Goal: Task Accomplishment & Management: Complete application form

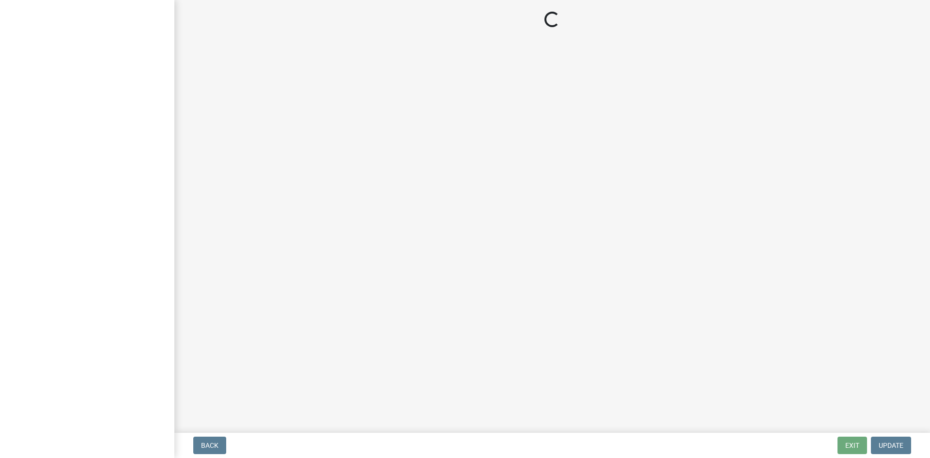
select select "Tennessee"
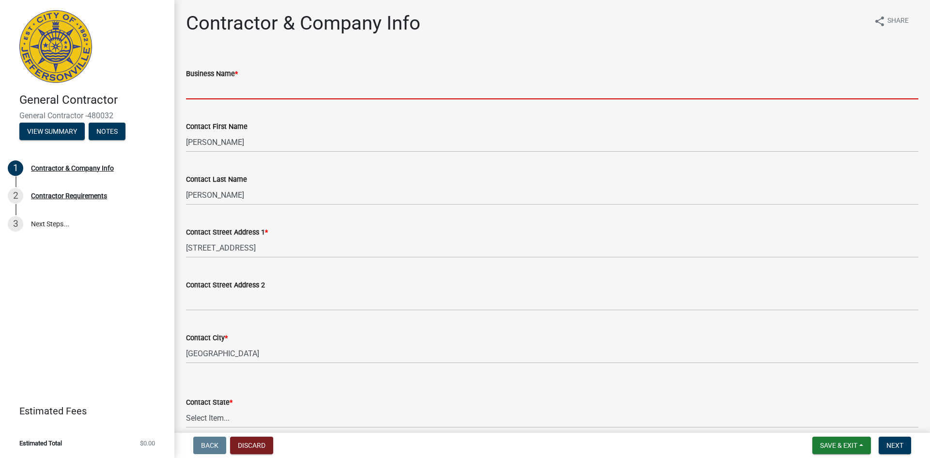
click at [242, 90] on input "Business Name *" at bounding box center [552, 89] width 732 height 20
type input "D F Chase"
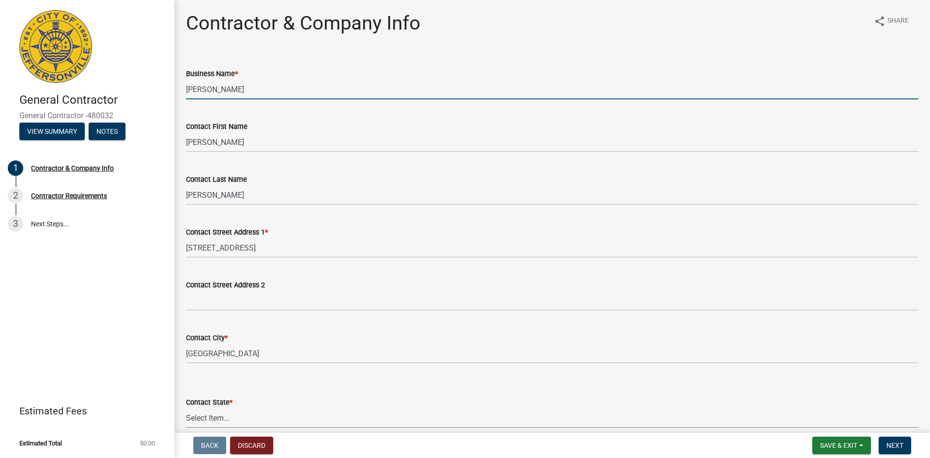
select select "TN"
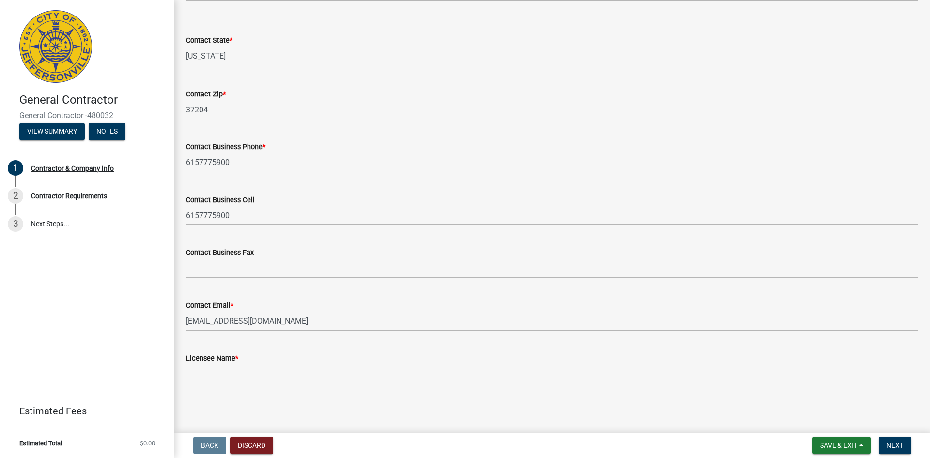
scroll to position [362, 0]
type input "D F Chase dba Chase Construction Group"
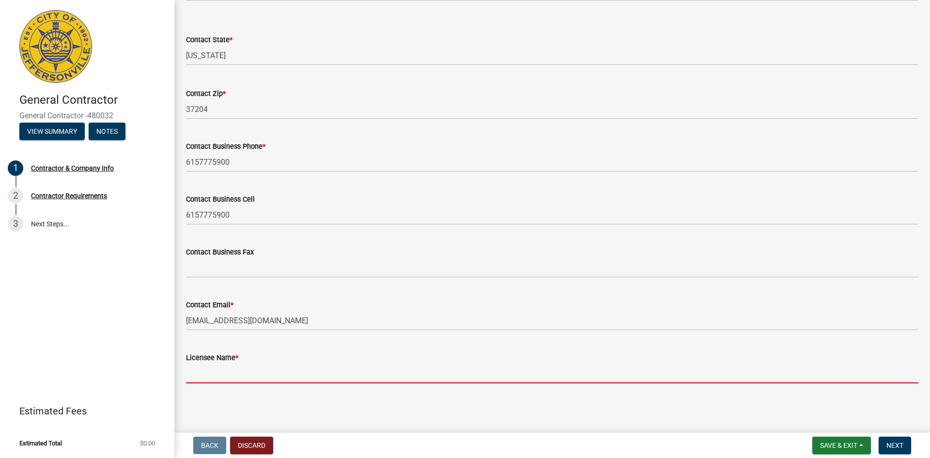
click at [225, 370] on input "Licensee Name *" at bounding box center [552, 373] width 732 height 20
click at [237, 371] on input "Licensee Name *" at bounding box center [552, 373] width 732 height 20
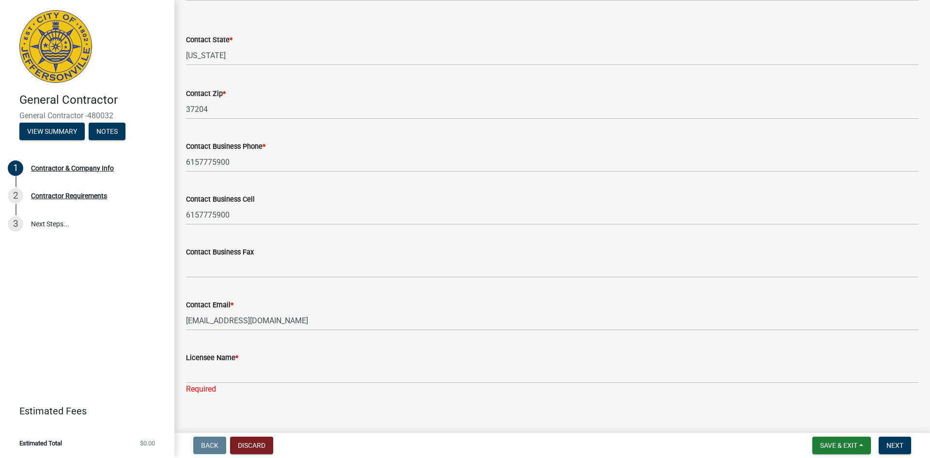
click at [263, 354] on div "Licensee Name *" at bounding box center [552, 358] width 732 height 12
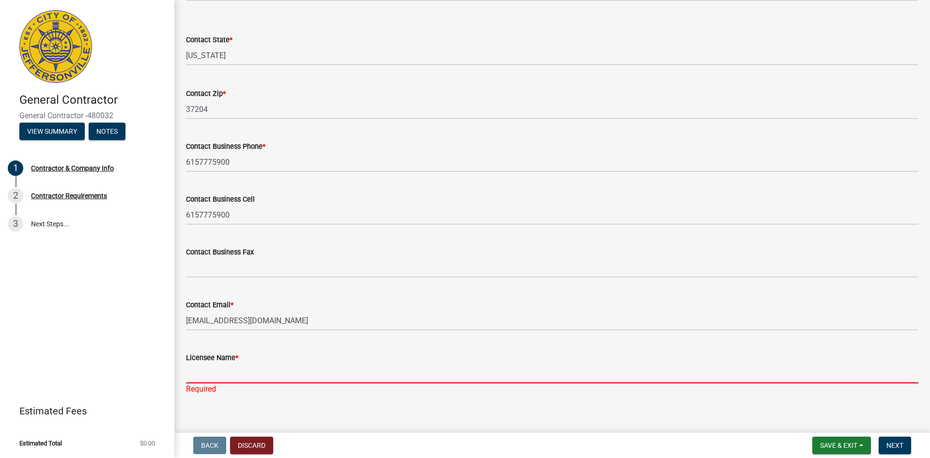
click at [252, 369] on input "Licensee Name *" at bounding box center [552, 373] width 732 height 20
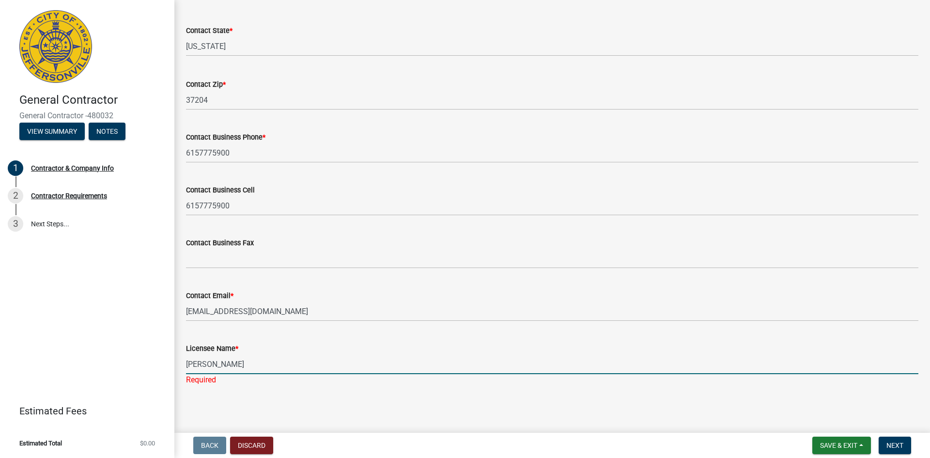
scroll to position [374, 0]
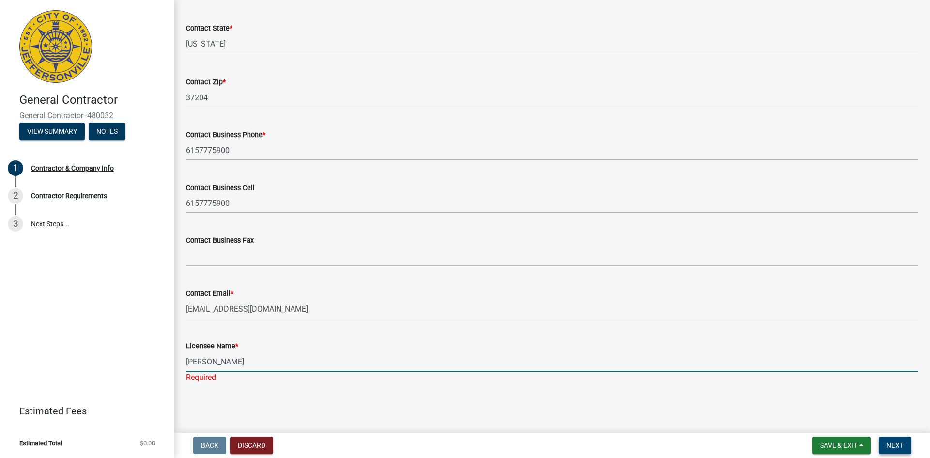
type input "[PERSON_NAME]"
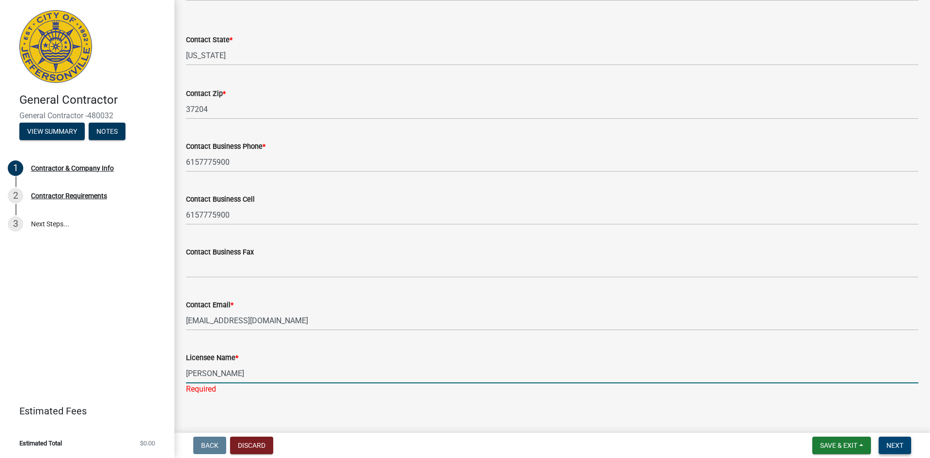
click at [895, 441] on span "Next" at bounding box center [894, 445] width 17 height 8
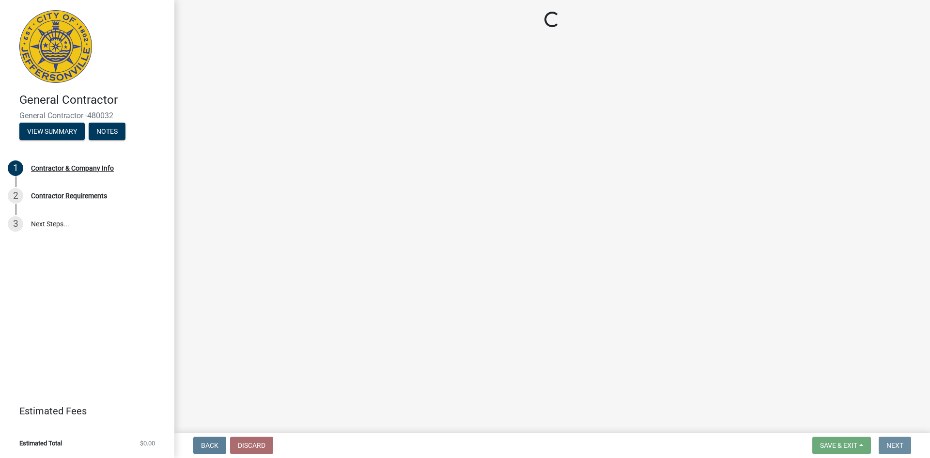
scroll to position [0, 0]
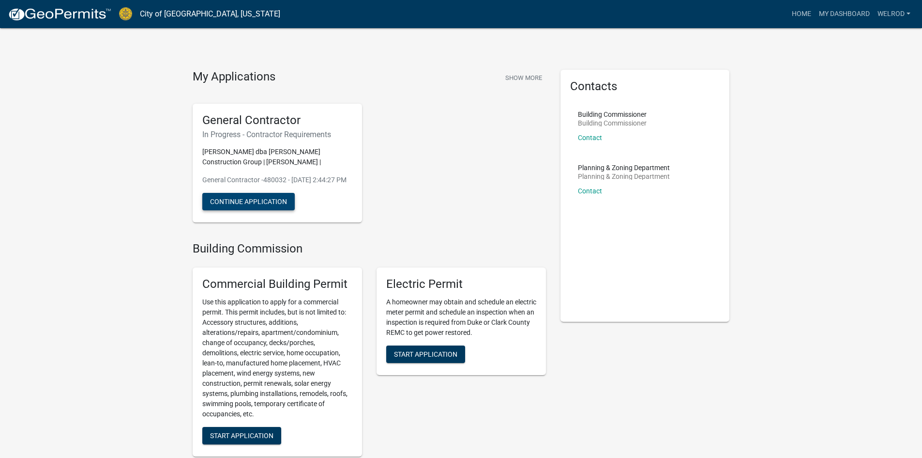
click at [267, 210] on button "Continue Application" at bounding box center [248, 201] width 92 height 17
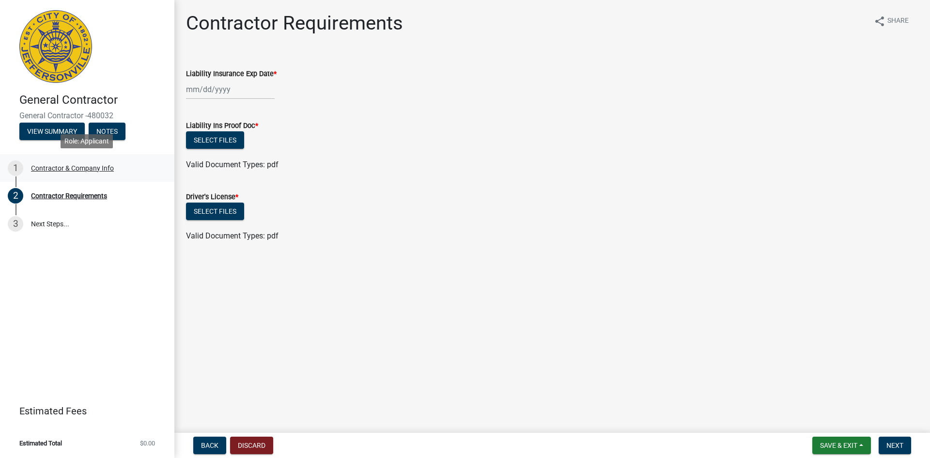
click at [75, 165] on div "Contractor & Company Info" at bounding box center [72, 168] width 83 height 7
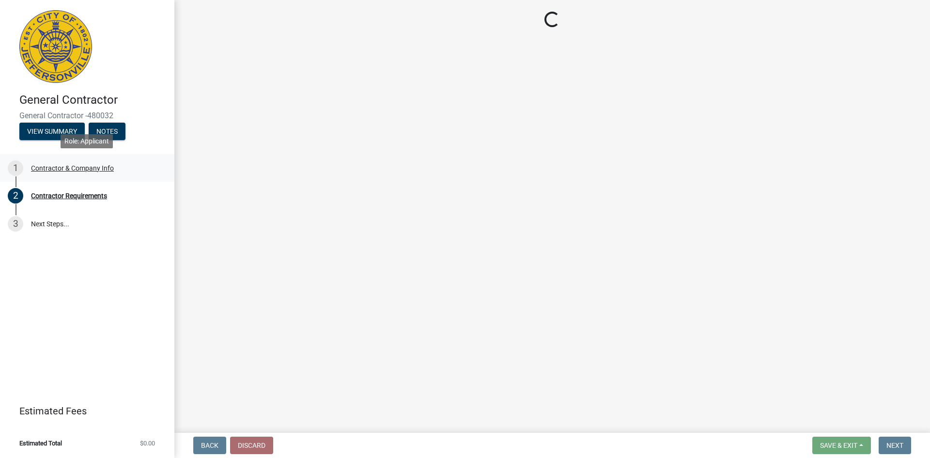
select select "TN"
